Goal: Task Accomplishment & Management: Manage account settings

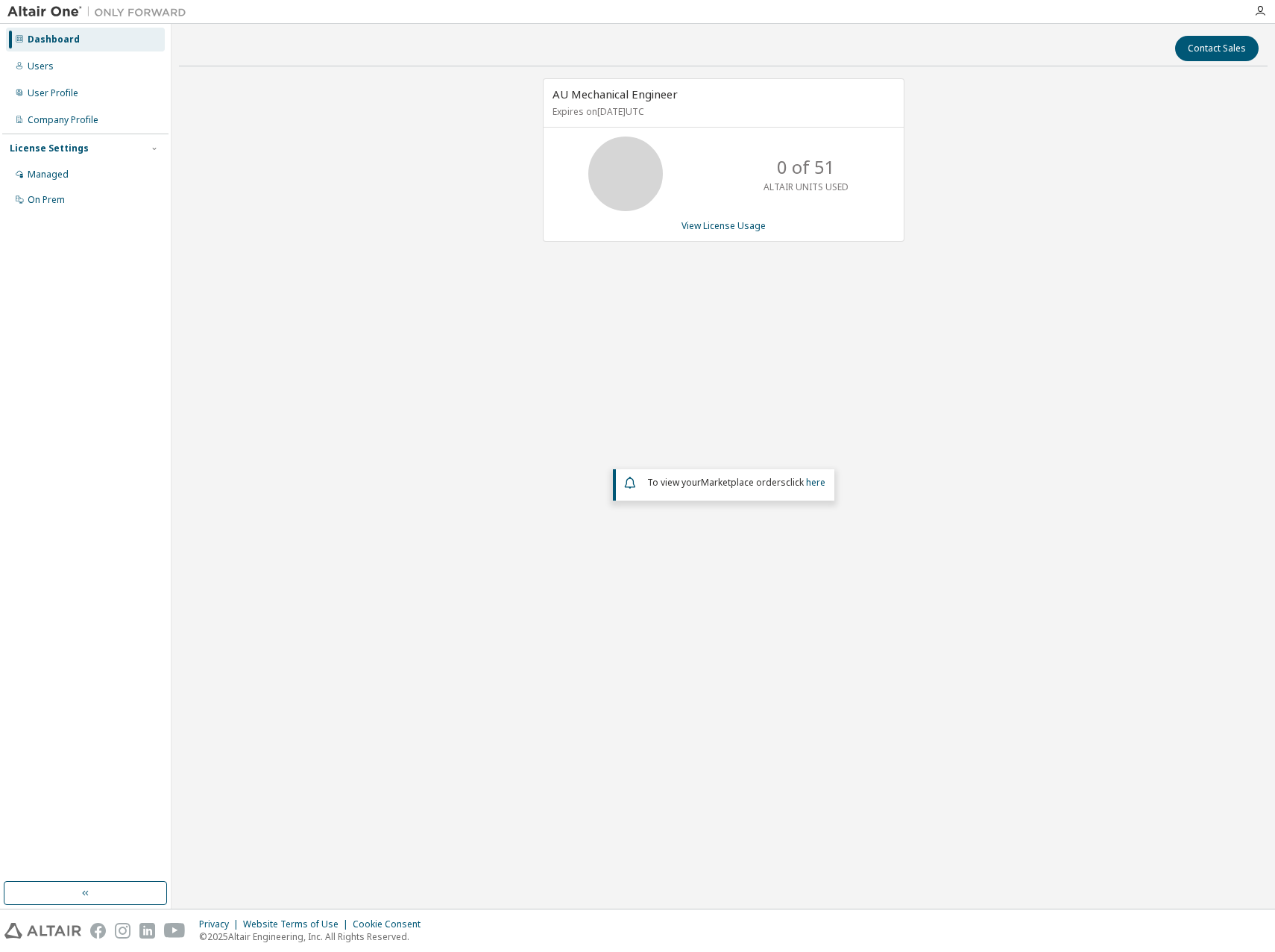
click at [931, 613] on div "AU Mechanical Engineer Expires on [DATE] UTC 0 of 51 ALTAIR UNITS USED View Lic…" at bounding box center [724, 387] width 1088 height 618
click at [967, 378] on div "AU Mechanical Engineer Expires on [DATE] UTC 0 of 51 ALTAIR UNITS USED View Lic…" at bounding box center [724, 387] width 1088 height 618
click at [1000, 766] on div "Contact Sales AU Mechanical Engineer Expires on [DATE] UTC 0 of 51 ALTAIR UNITS…" at bounding box center [724, 465] width 1088 height 869
click at [746, 223] on link "View License Usage" at bounding box center [724, 226] width 85 height 13
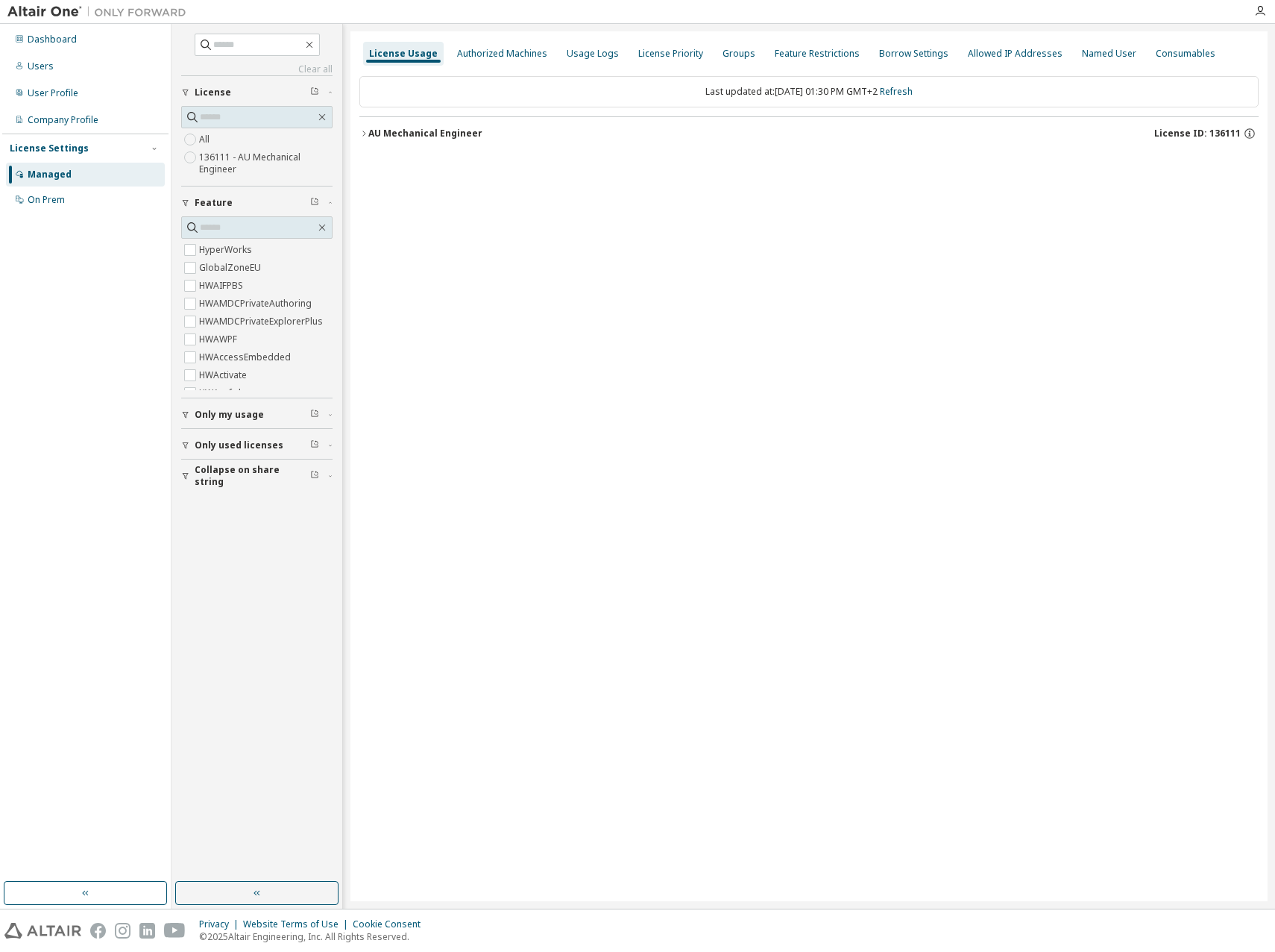
click at [365, 130] on icon "button" at bounding box center [364, 134] width 9 height 9
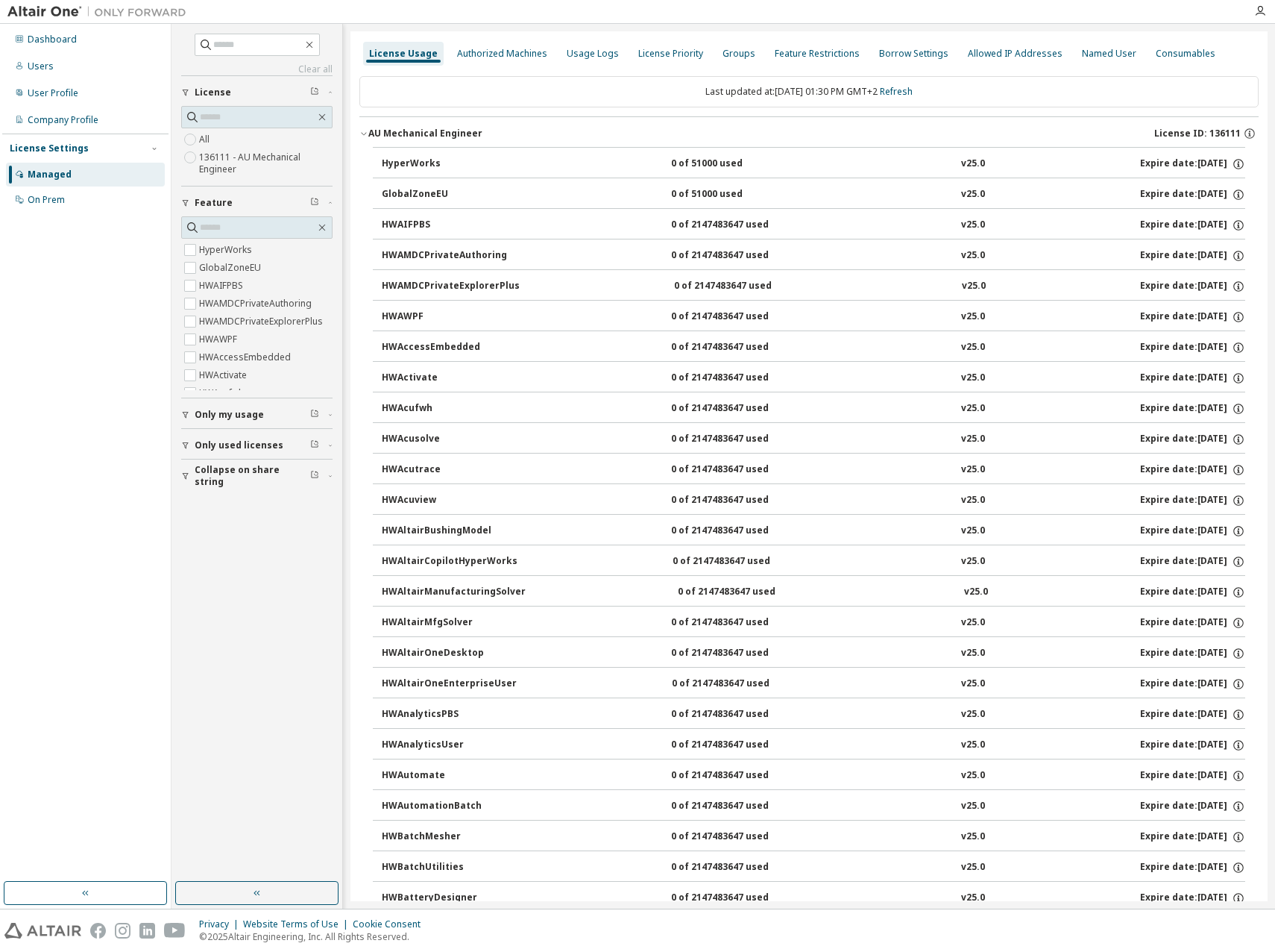
click at [425, 163] on div "HyperWorks" at bounding box center [449, 164] width 134 height 14
click at [489, 58] on div "Authorized Machines" at bounding box center [501, 53] width 90 height 12
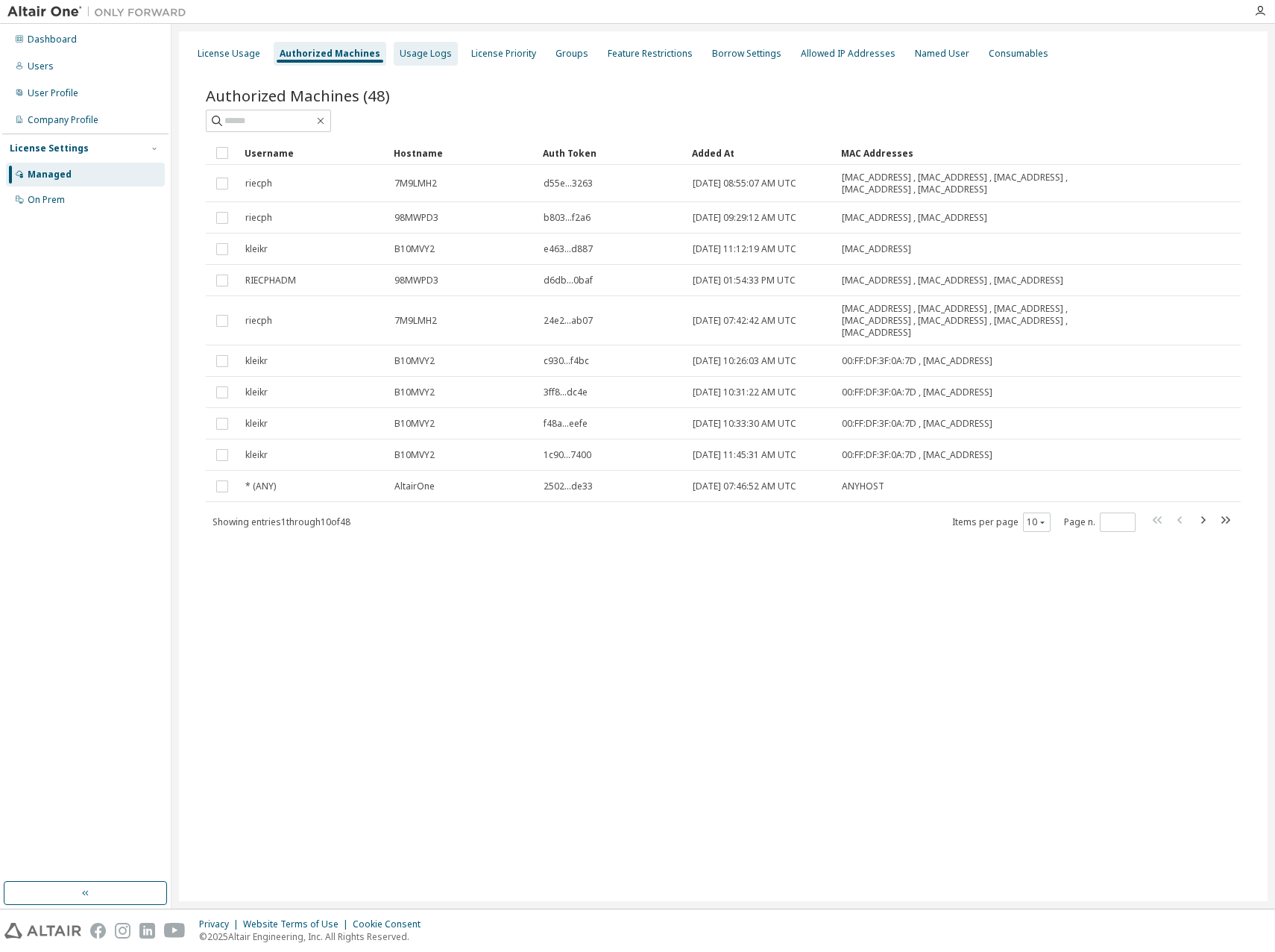
click at [417, 59] on div "Usage Logs" at bounding box center [425, 53] width 52 height 12
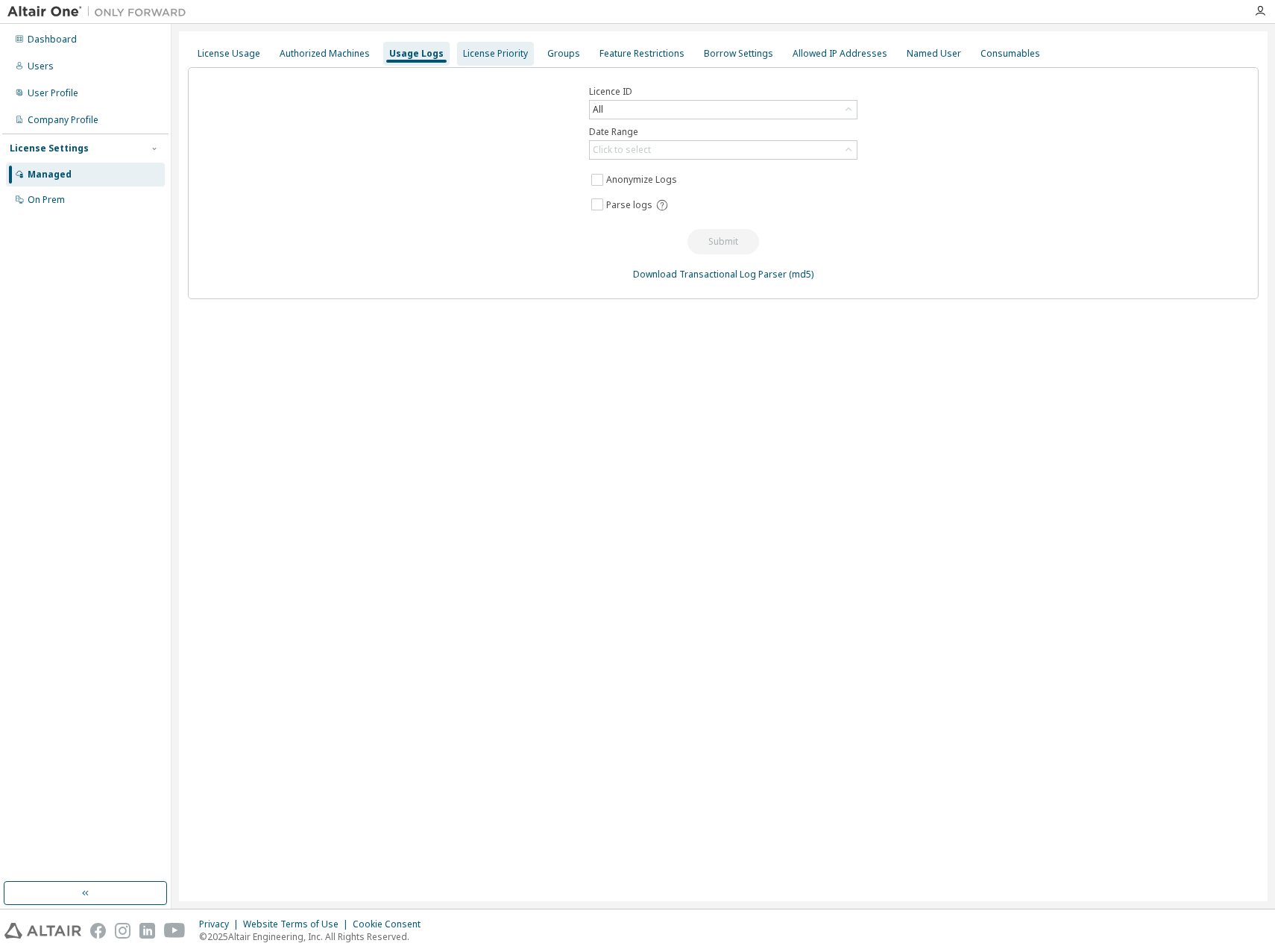
click at [489, 60] on div "License Priority" at bounding box center [495, 54] width 76 height 24
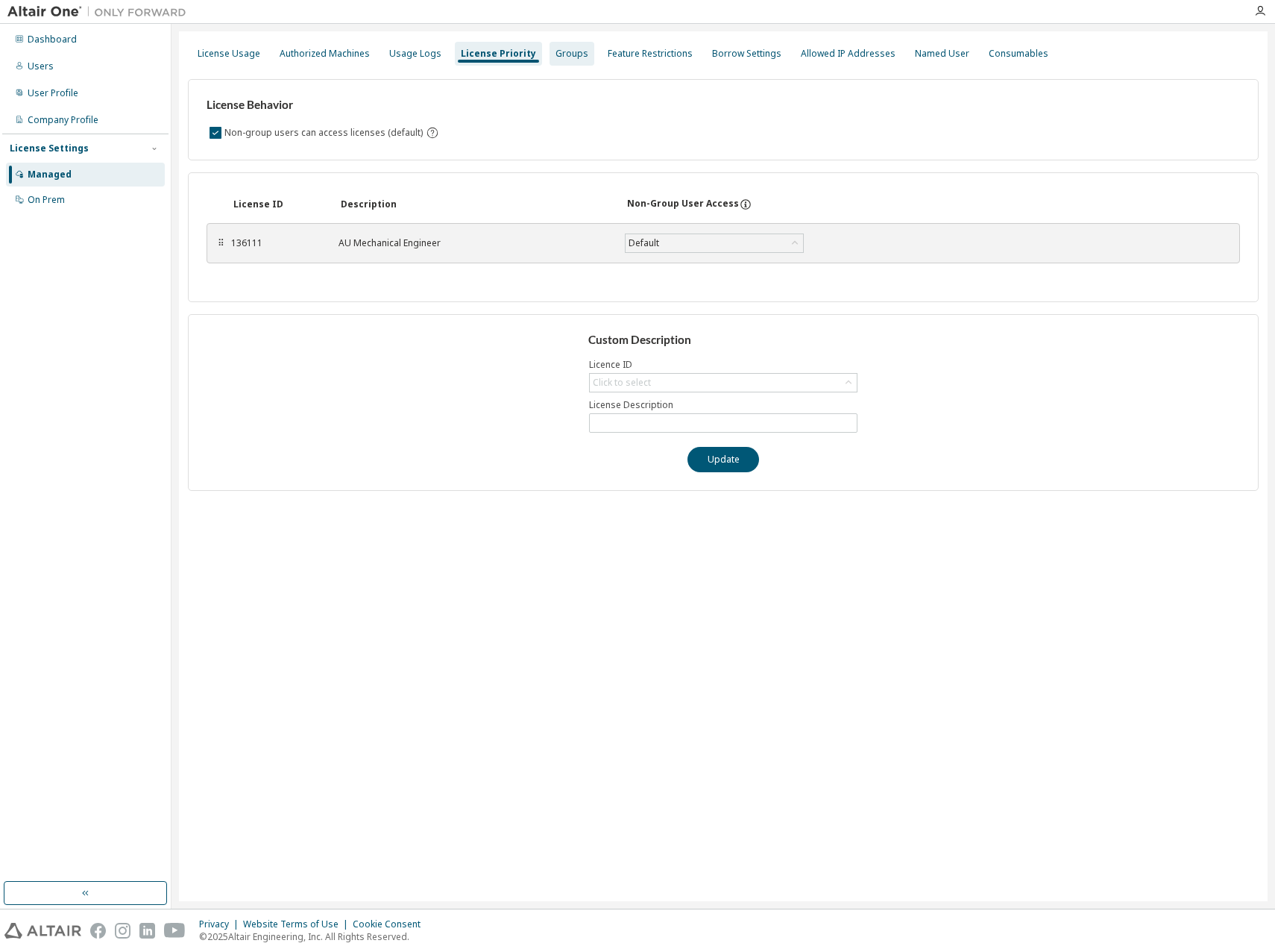
click at [563, 52] on div "Groups" at bounding box center [572, 53] width 33 height 12
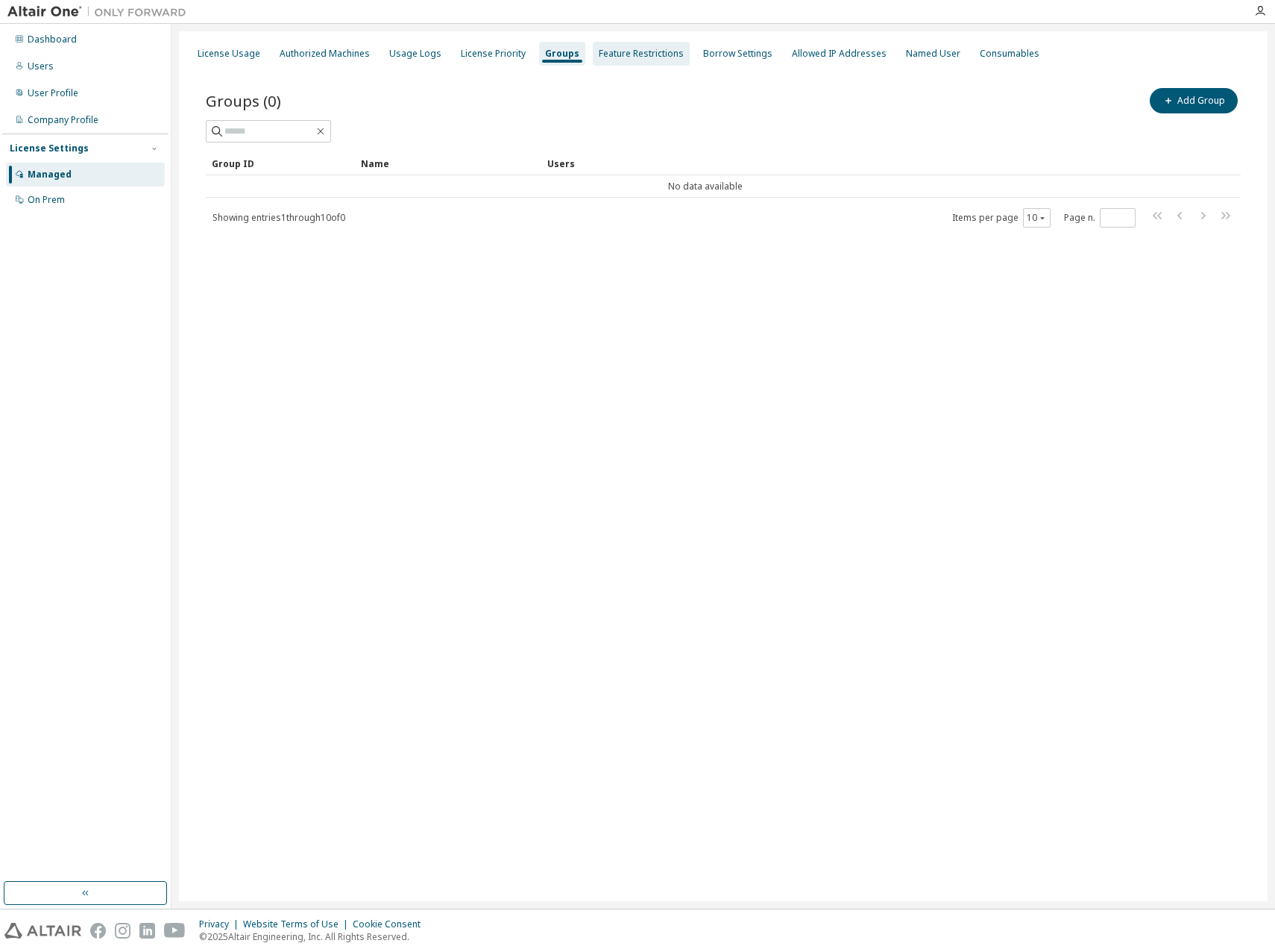
click at [622, 51] on div "Feature Restrictions" at bounding box center [641, 53] width 85 height 12
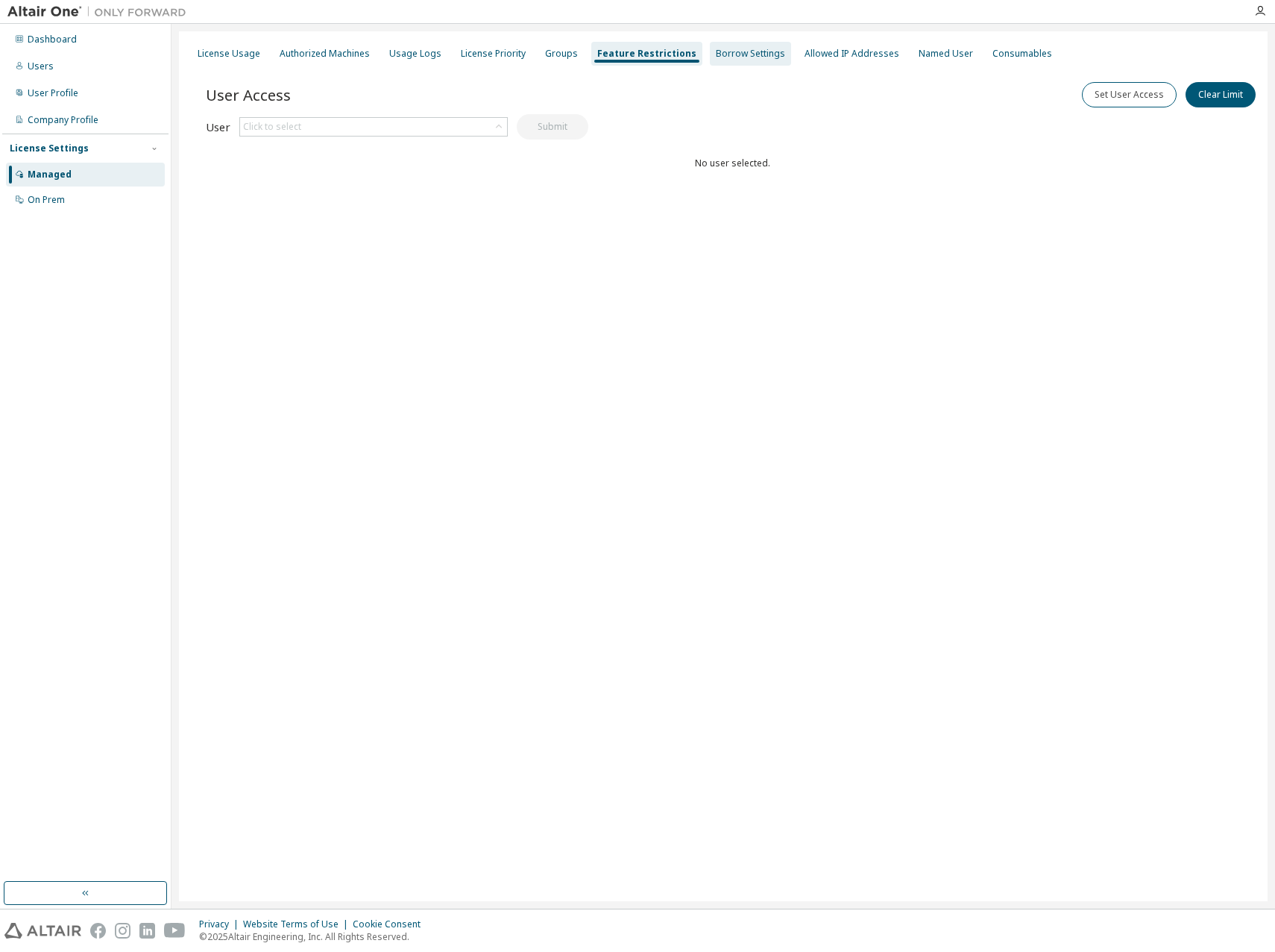
click at [747, 52] on div "Borrow Settings" at bounding box center [751, 53] width 69 height 12
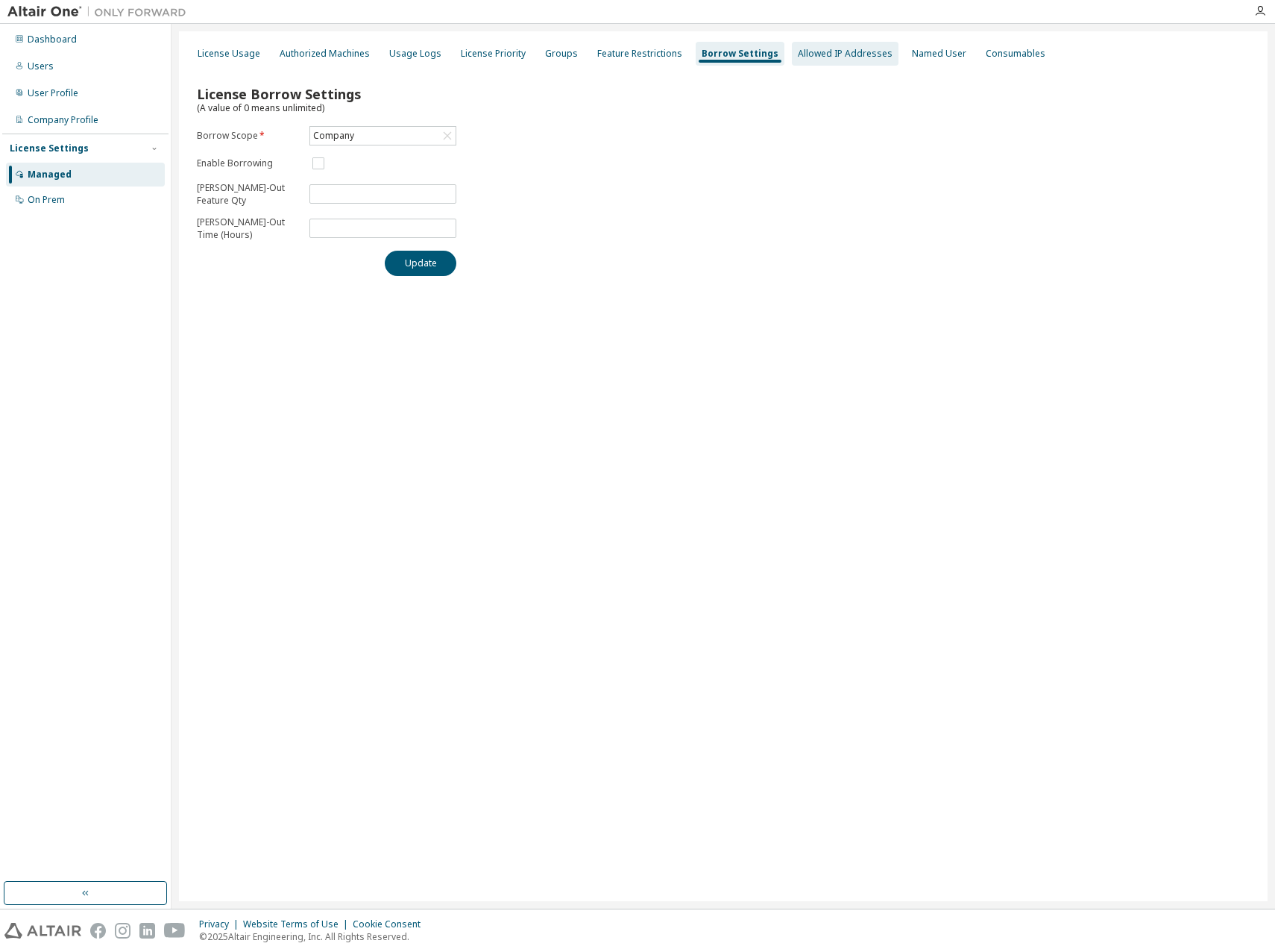
click at [824, 49] on div "Allowed IP Addresses" at bounding box center [845, 53] width 95 height 12
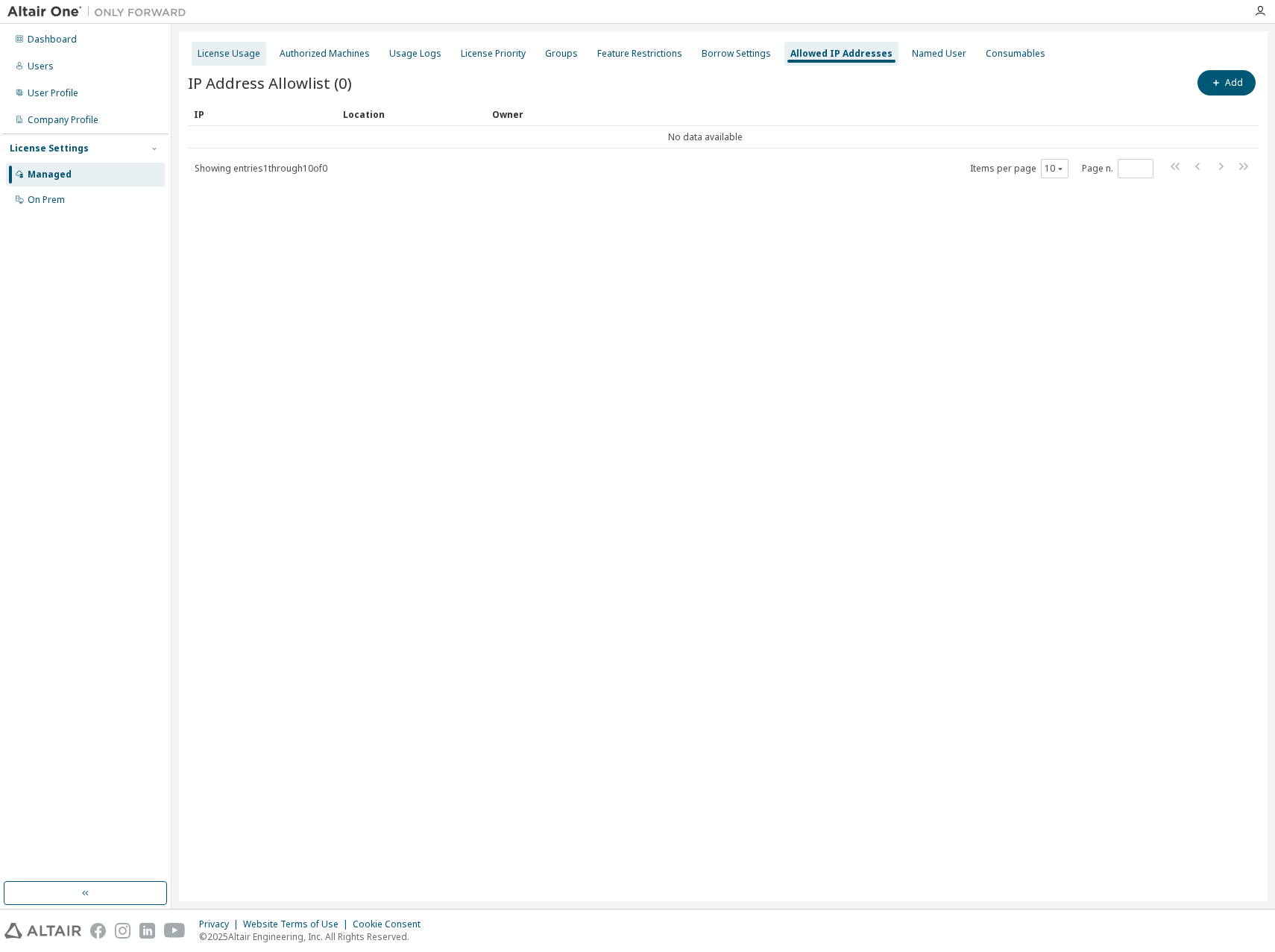
click at [221, 58] on div "License Usage" at bounding box center [228, 53] width 63 height 12
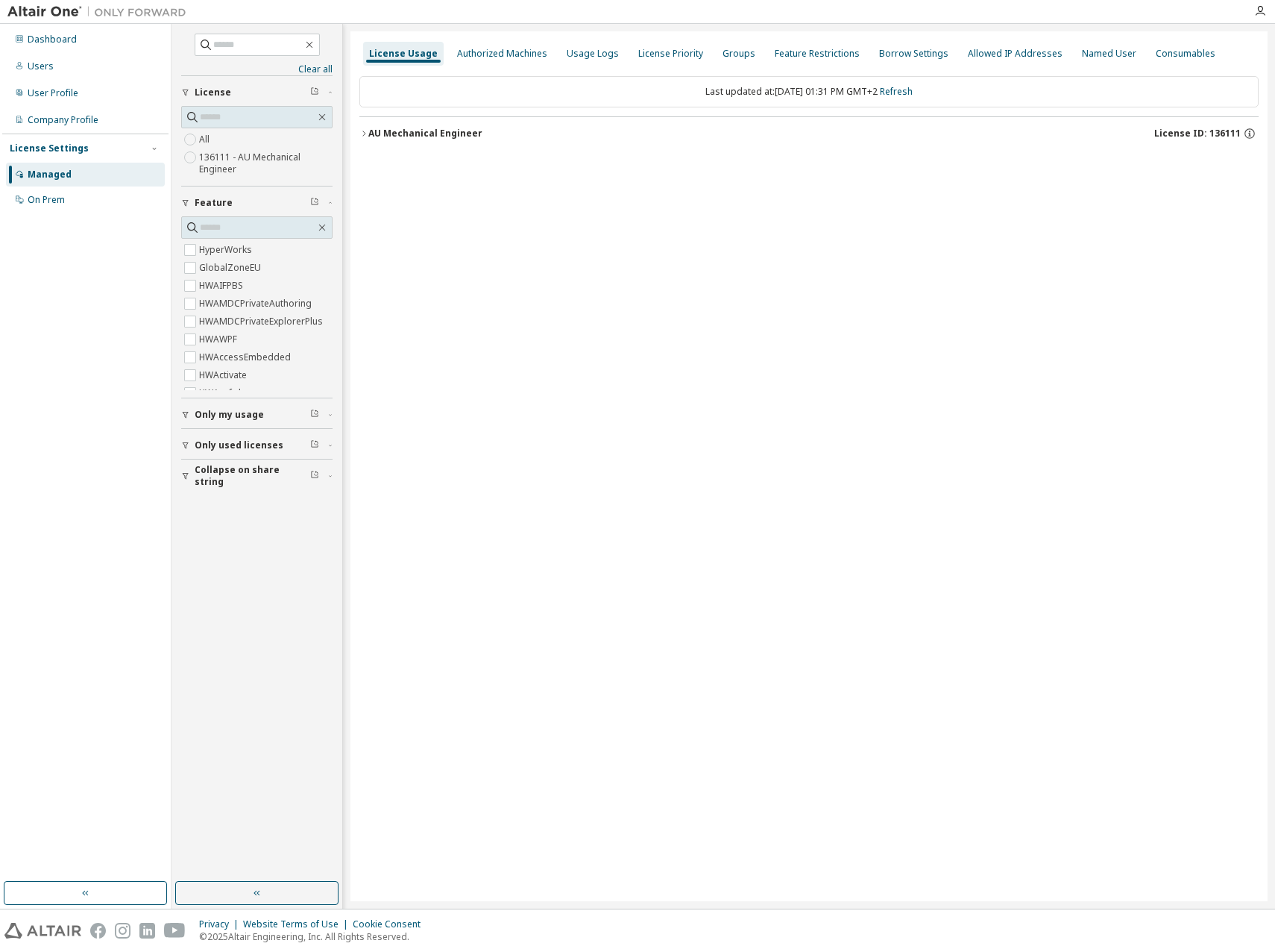
click at [363, 134] on icon "button" at bounding box center [364, 134] width 9 height 9
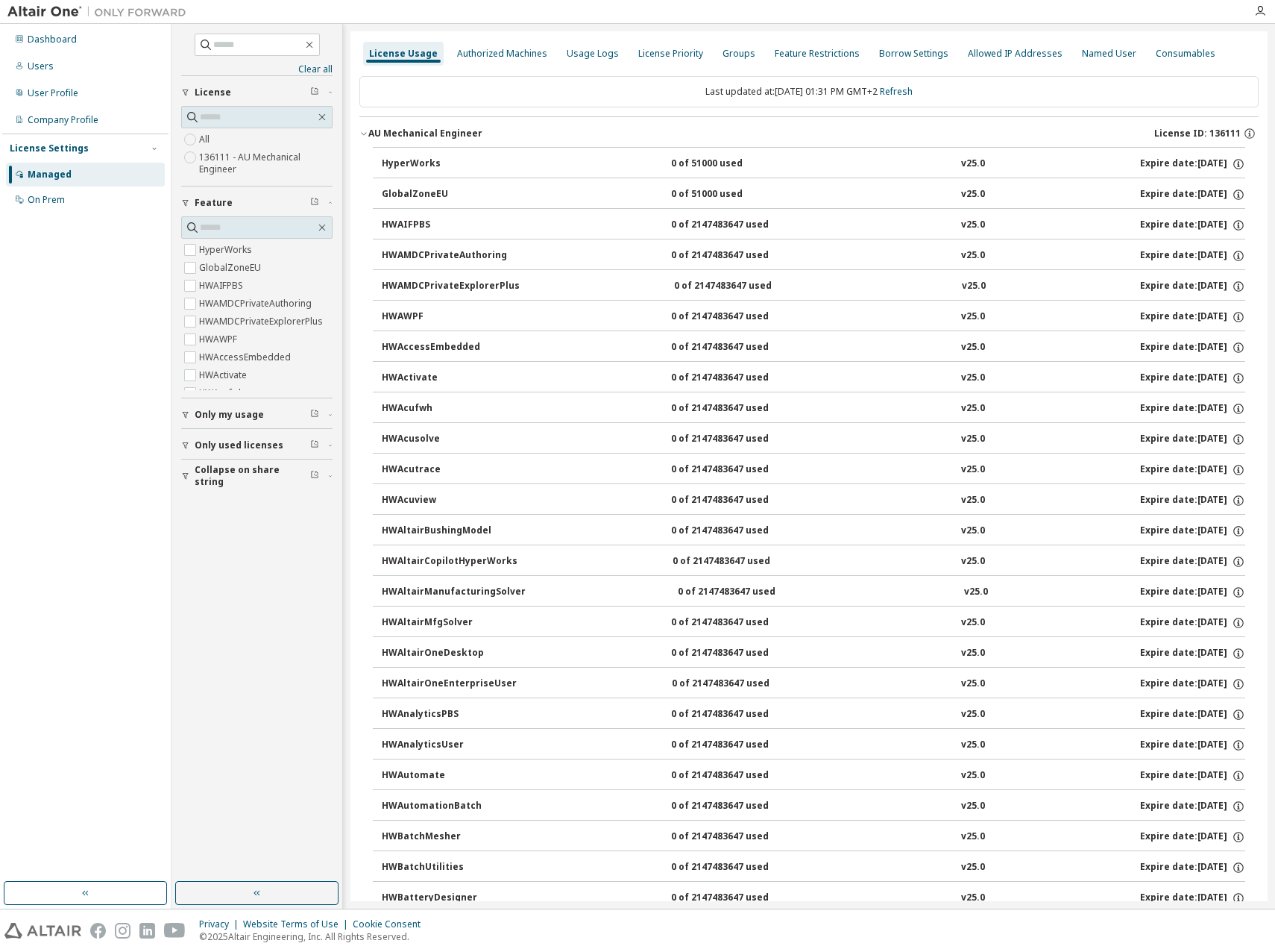
click at [394, 165] on div "HyperWorks" at bounding box center [449, 164] width 134 height 14
click at [483, 43] on div "Authorized Machines" at bounding box center [502, 54] width 102 height 24
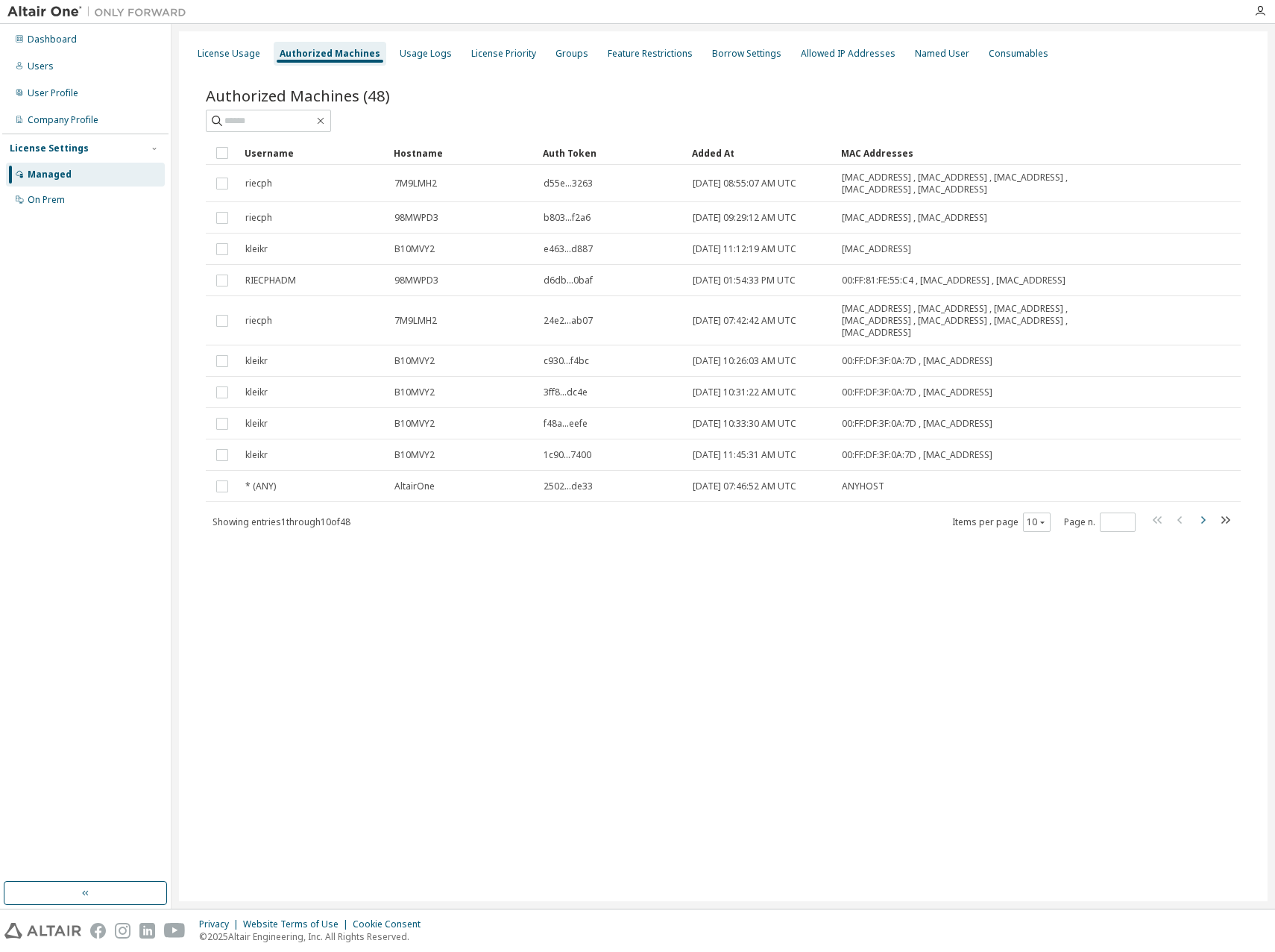
click at [1201, 519] on icon "button" at bounding box center [1203, 520] width 18 height 18
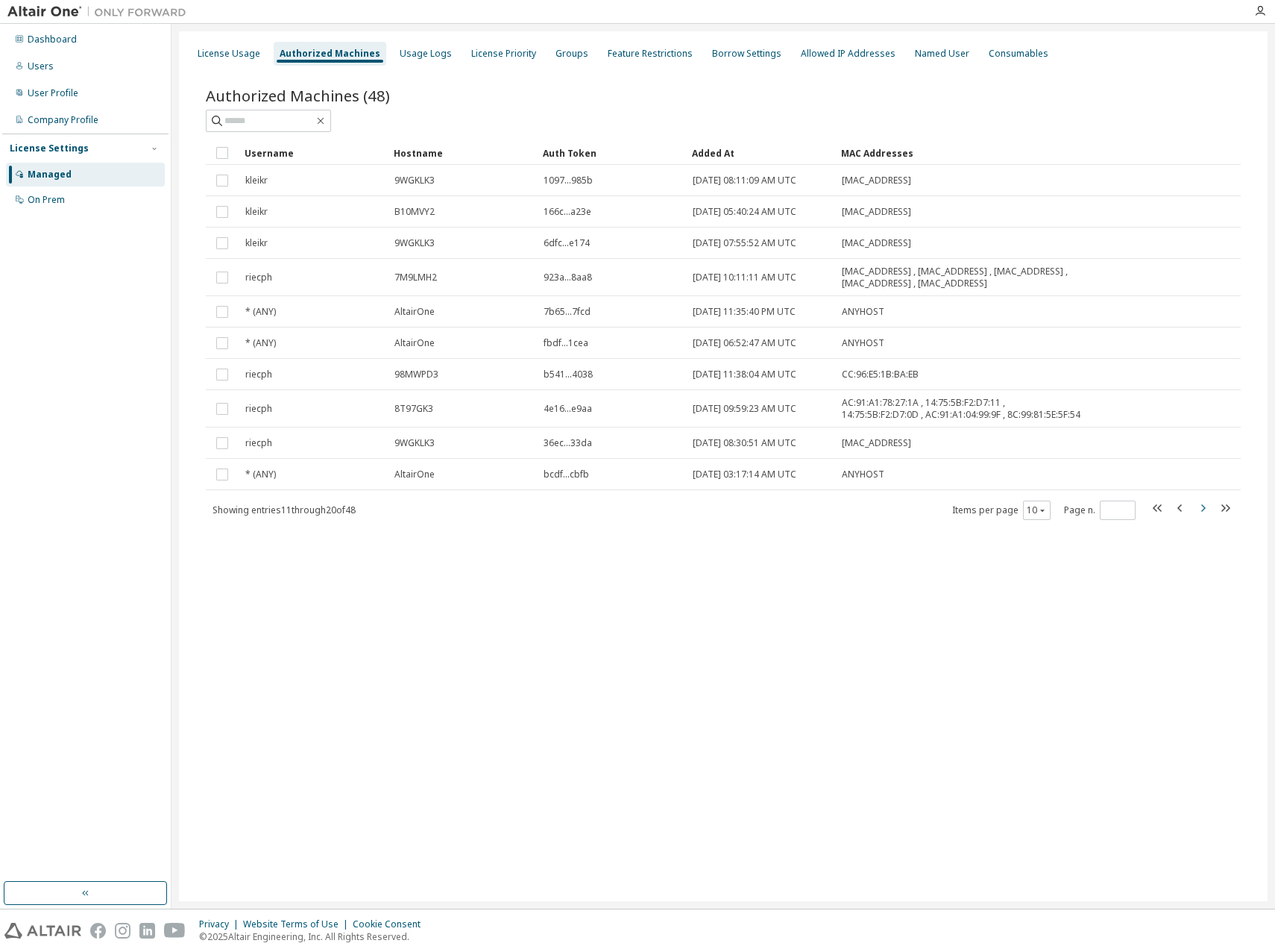
click at [1204, 511] on icon "button" at bounding box center [1203, 508] width 18 height 18
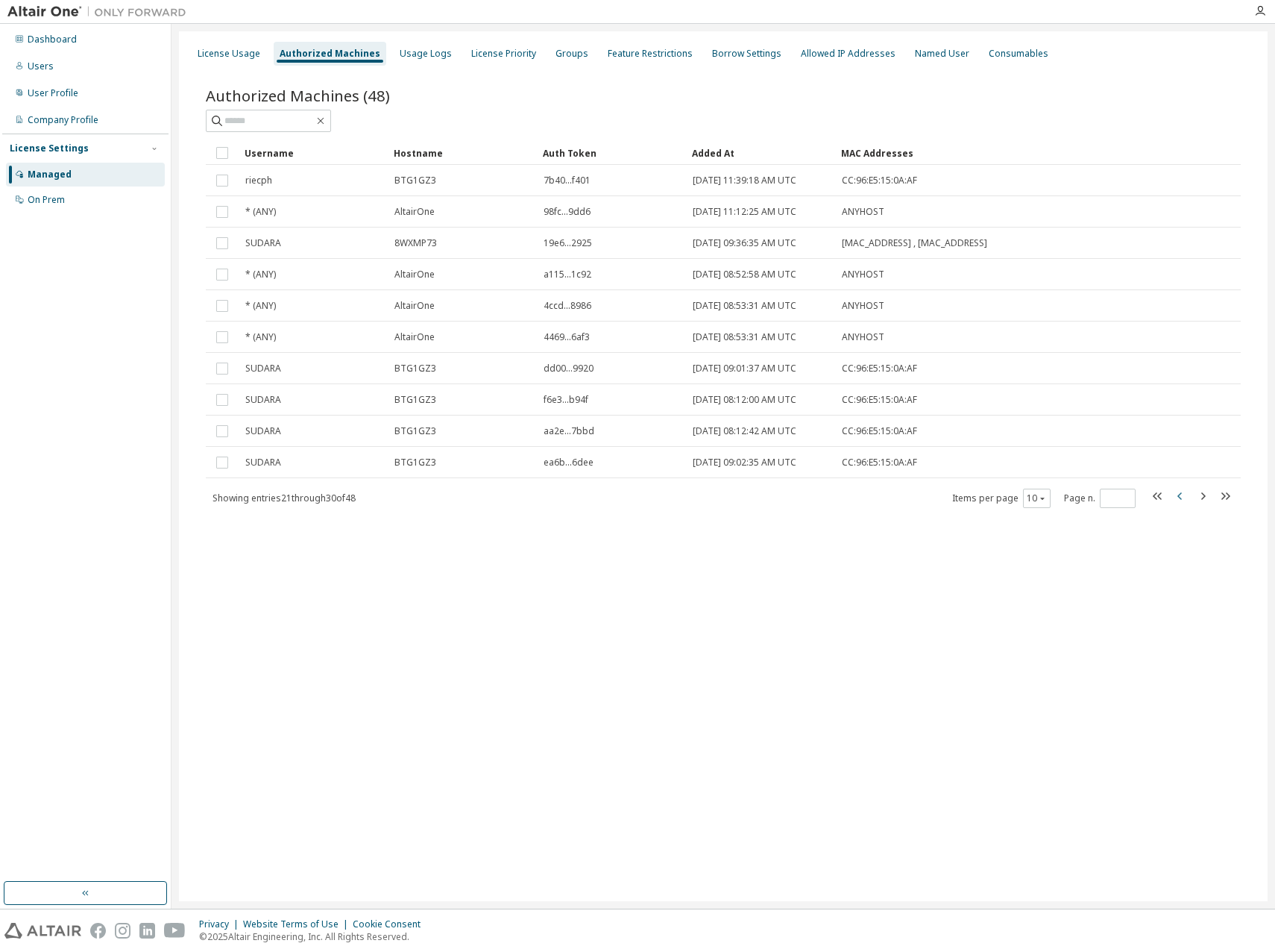
click at [1182, 501] on icon "button" at bounding box center [1180, 496] width 18 height 18
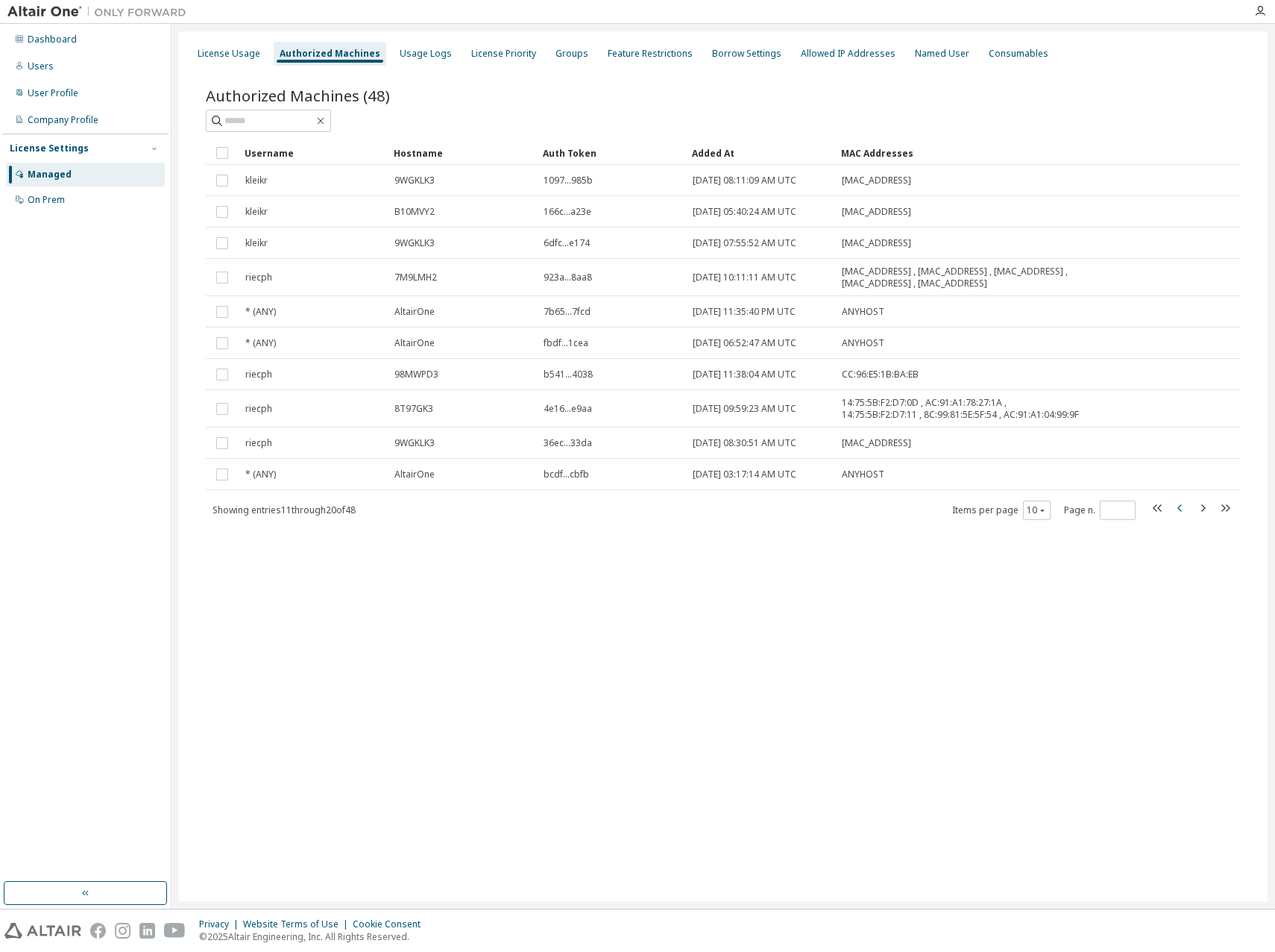
click at [1182, 501] on icon "button" at bounding box center [1180, 508] width 18 height 18
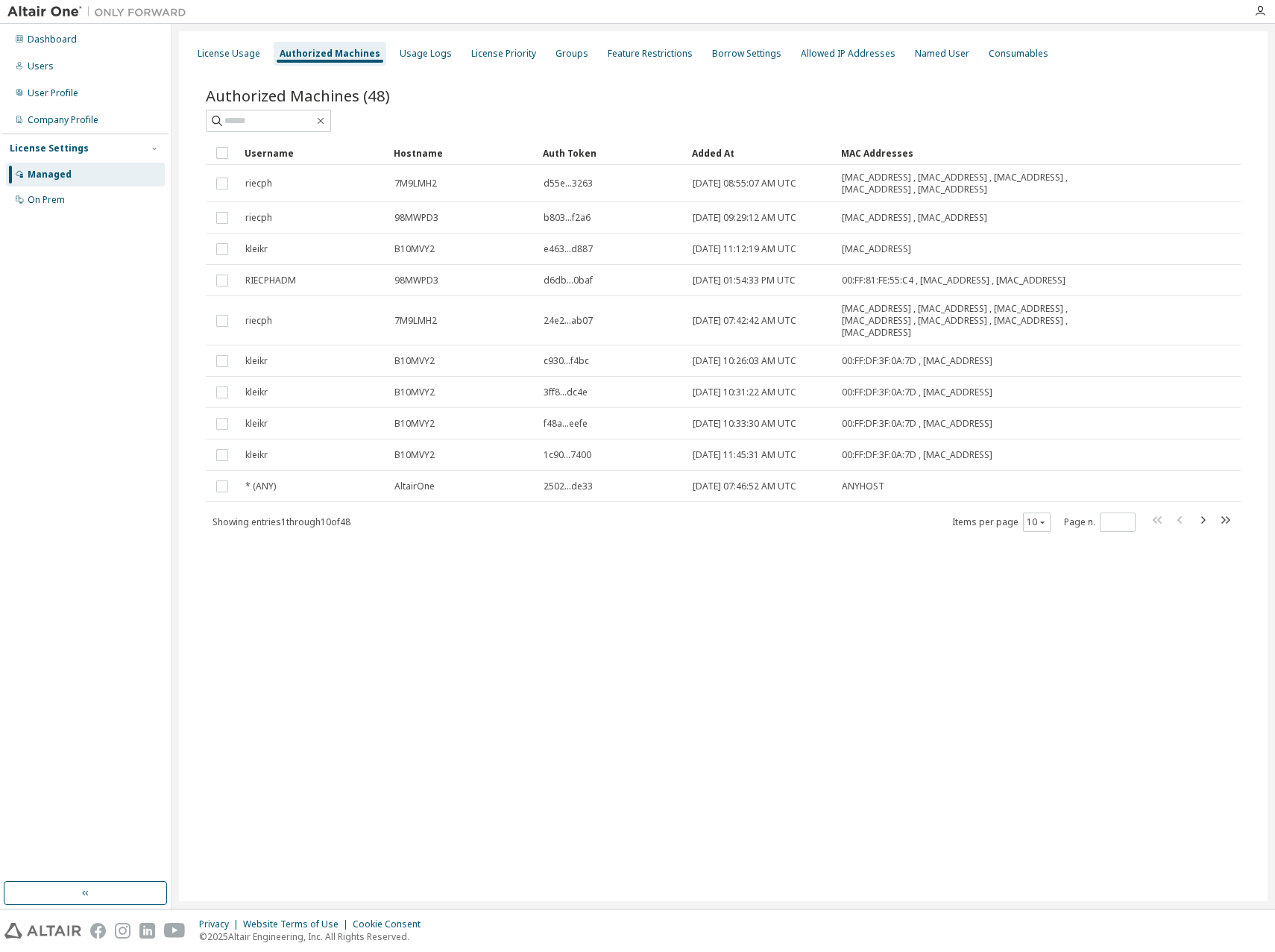
click at [1229, 520] on icon "button" at bounding box center [1226, 520] width 9 height 7
type input "*"
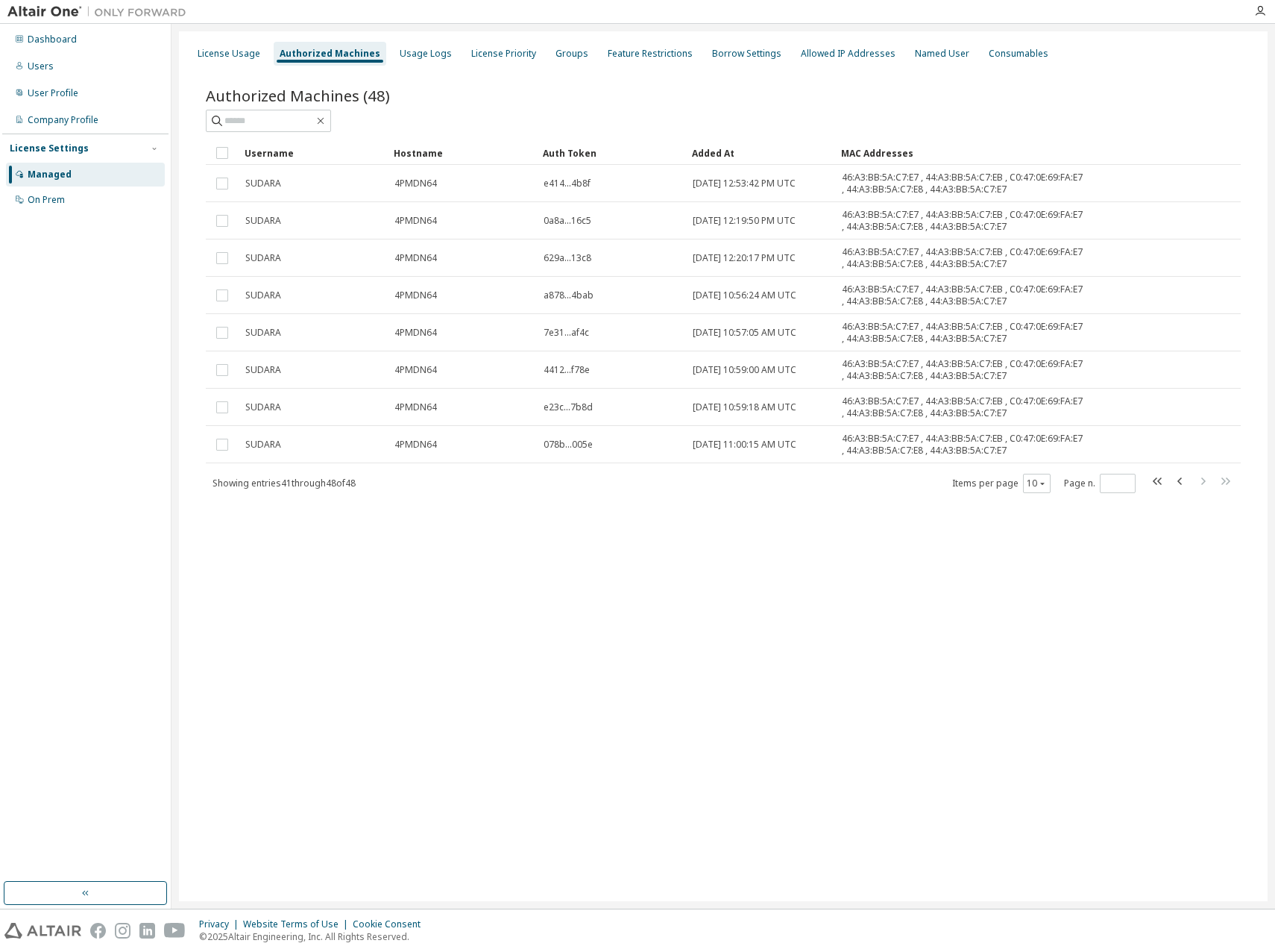
click at [990, 747] on div "License Usage Authorized Machines Usage Logs License Priority Groups Feature Re…" at bounding box center [724, 465] width 1088 height 869
click at [830, 696] on div "License Usage Authorized Machines Usage Logs License Priority Groups Feature Re…" at bounding box center [724, 465] width 1088 height 869
click at [593, 659] on div "License Usage Authorized Machines Usage Logs License Priority Groups Feature Re…" at bounding box center [724, 465] width 1088 height 869
click at [940, 700] on div "License Usage Authorized Machines Usage Logs License Priority Groups Feature Re…" at bounding box center [724, 465] width 1088 height 869
